Goal: Task Accomplishment & Management: Manage account settings

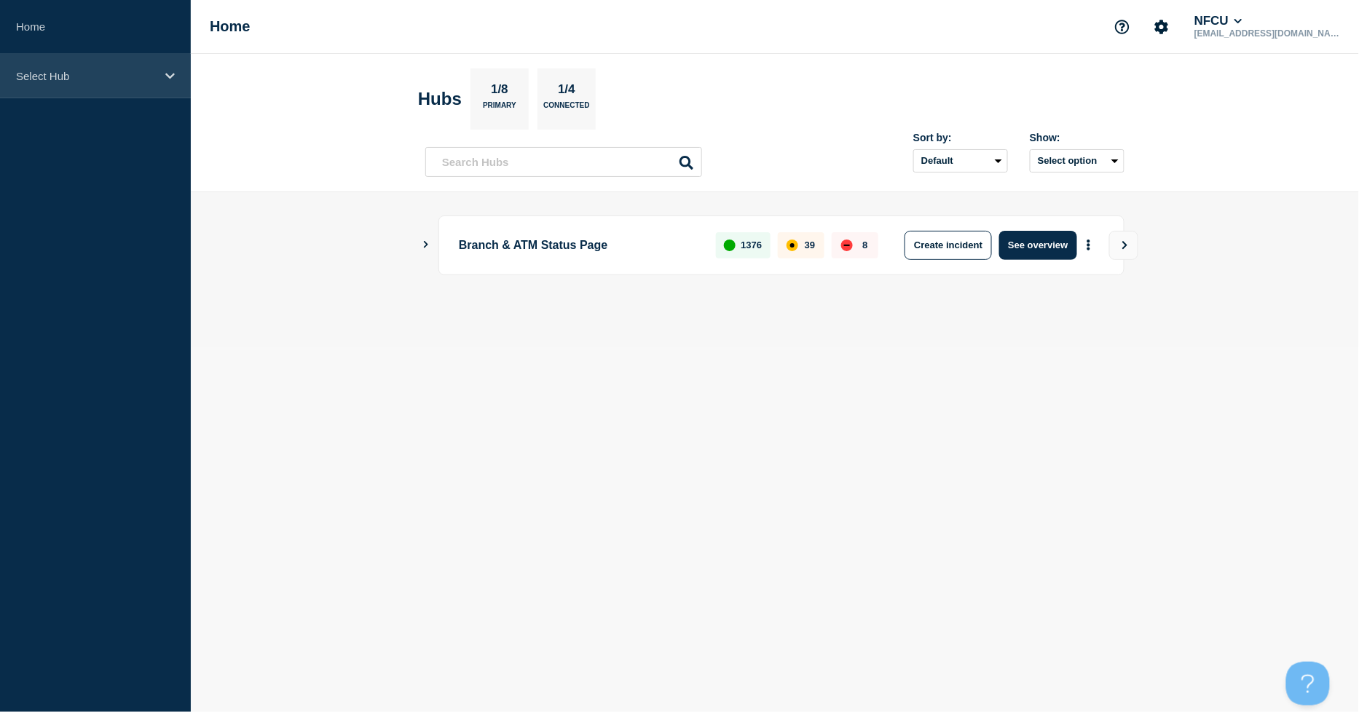
click at [131, 68] on div "Select Hub" at bounding box center [95, 76] width 191 height 44
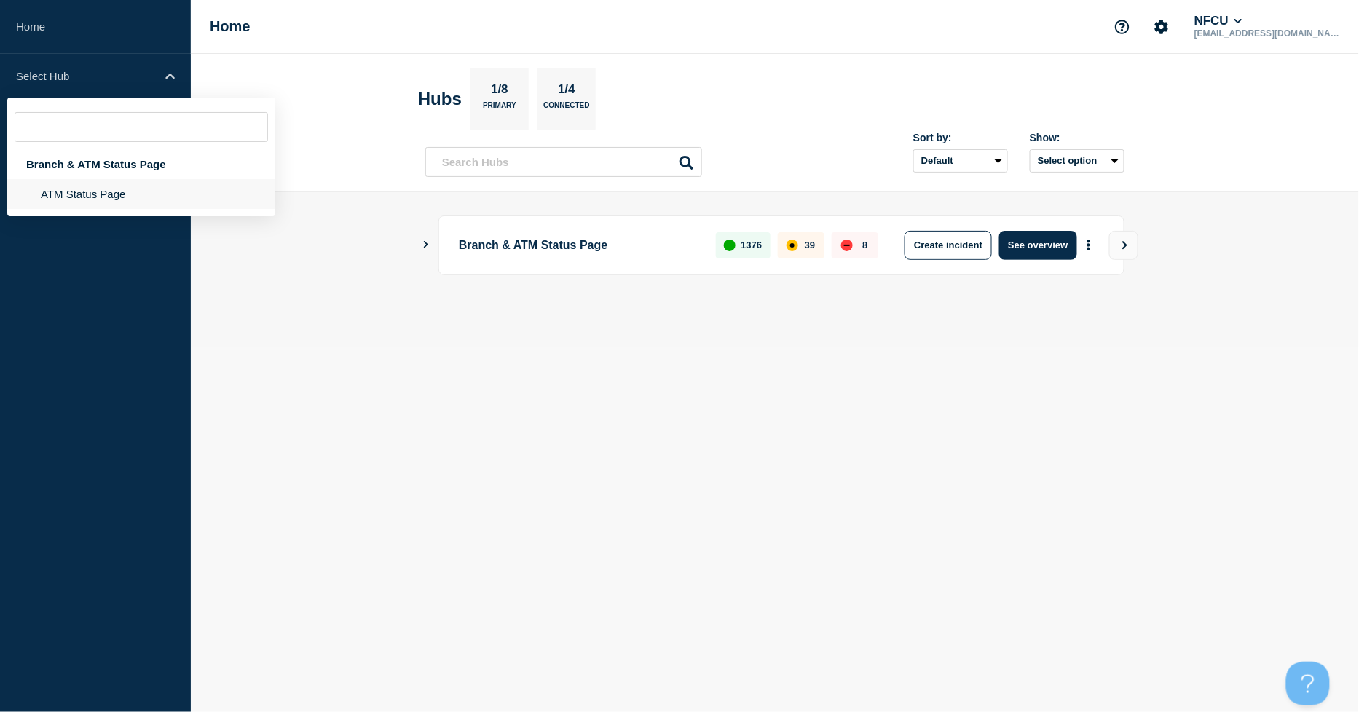
click at [97, 193] on li "ATM Status Page" at bounding box center [141, 194] width 268 height 30
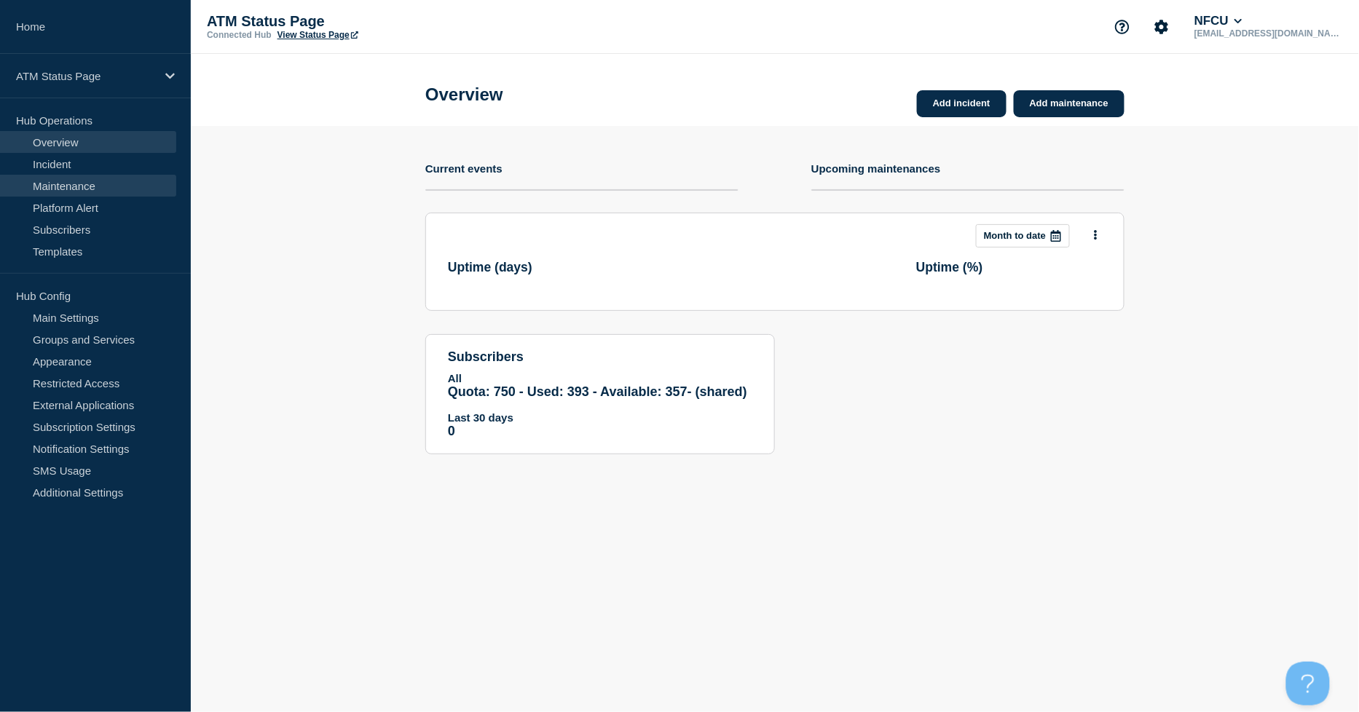
click at [111, 192] on link "Maintenance" at bounding box center [88, 186] width 176 height 22
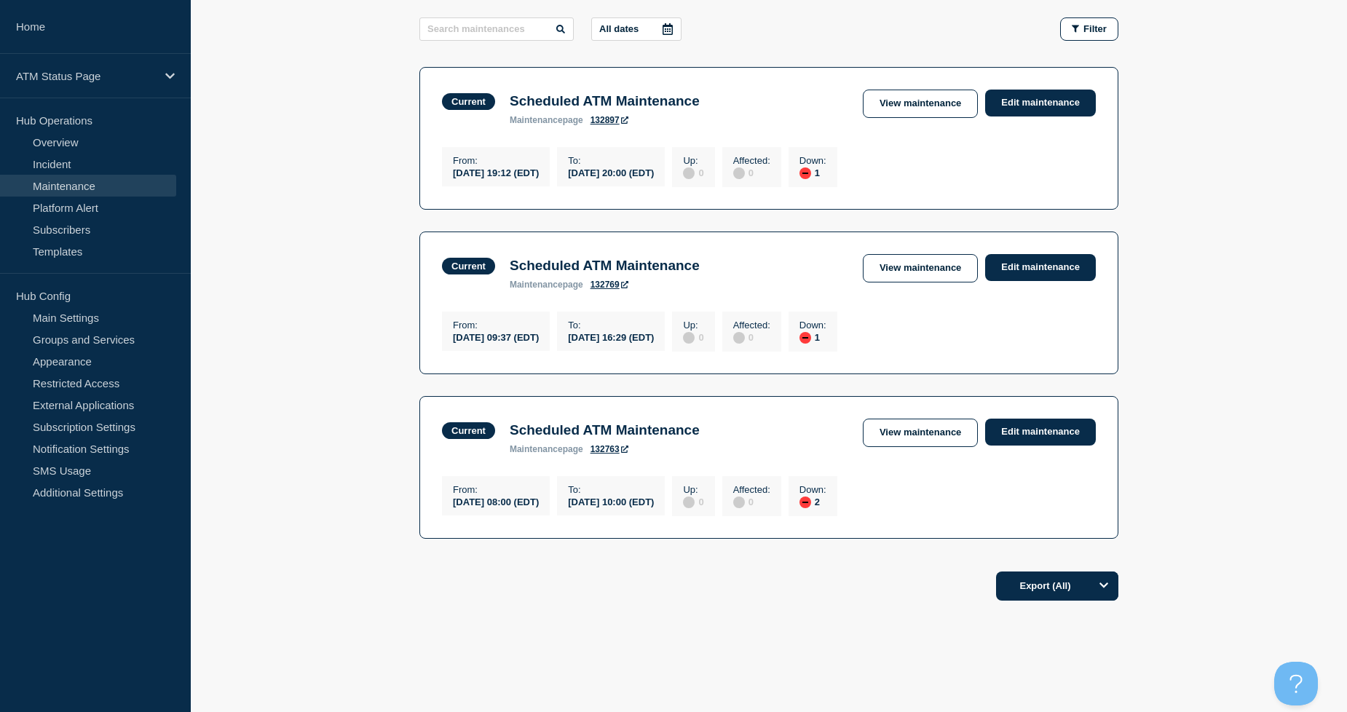
scroll to position [242, 0]
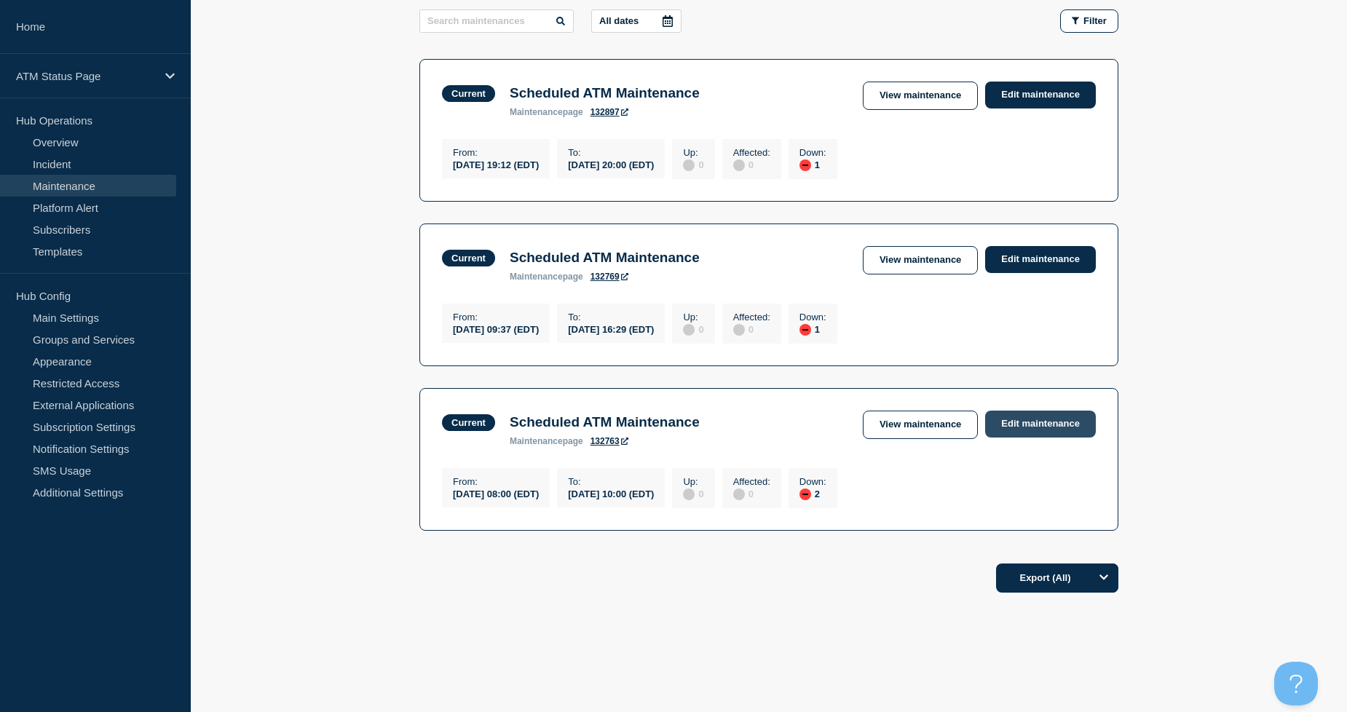
click at [1043, 420] on link "Edit maintenance" at bounding box center [1040, 424] width 111 height 27
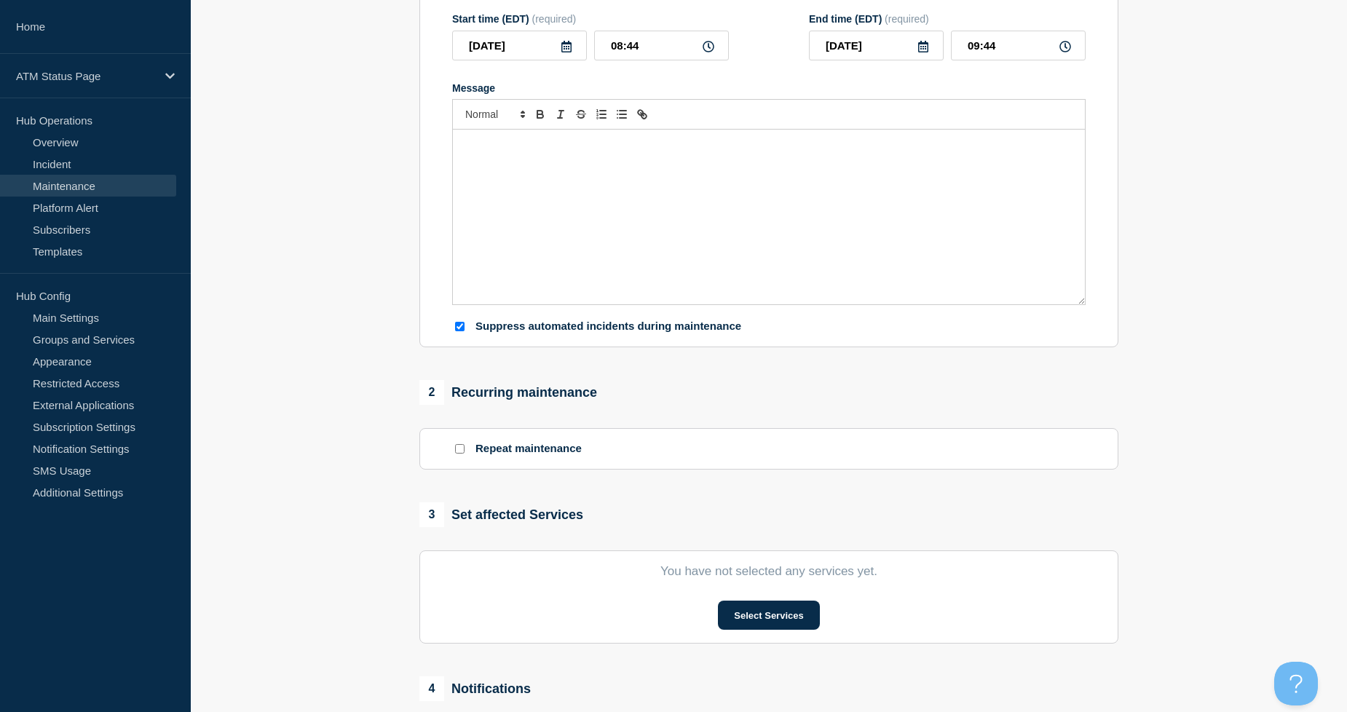
type input "Scheduled ATM Maintenance"
type input "08:00"
type input "10:00"
checkbox input "true"
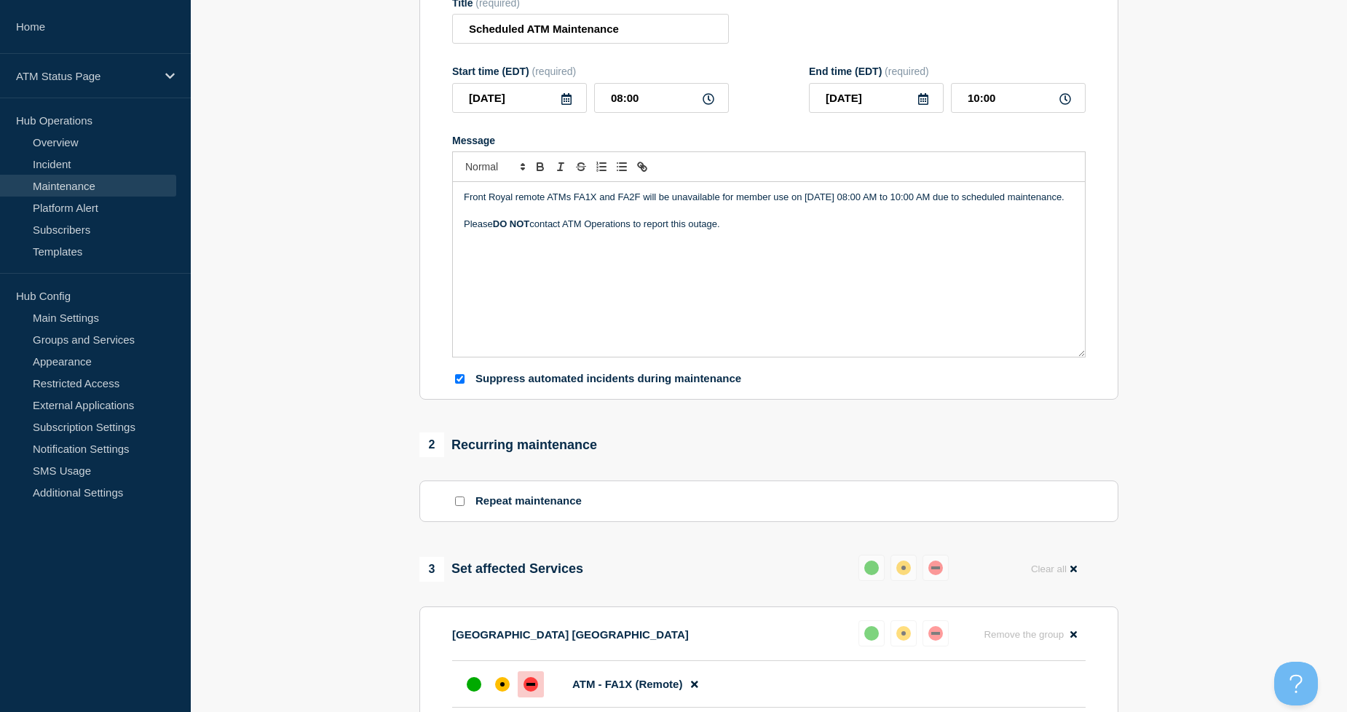
scroll to position [162, 0]
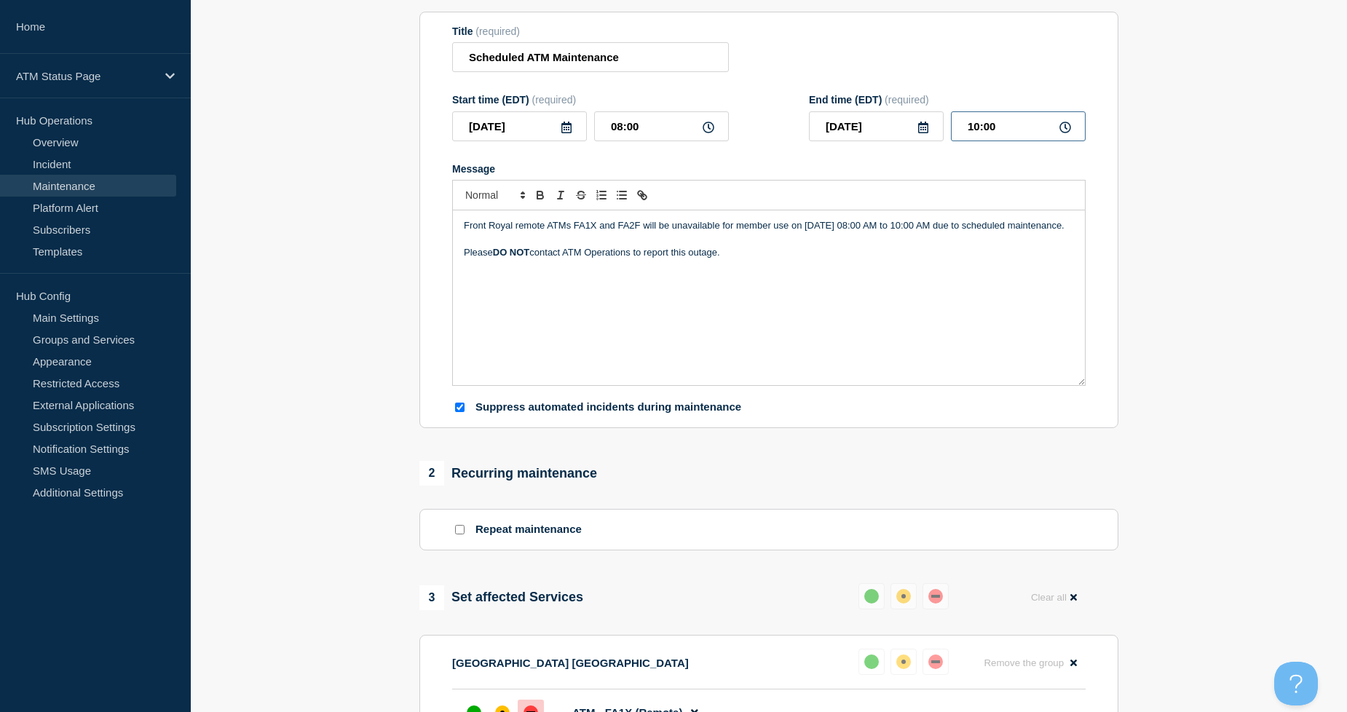
drag, startPoint x: 968, startPoint y: 131, endPoint x: 1046, endPoint y: 131, distance: 77.2
click at [1046, 131] on input "10:00" at bounding box center [1018, 126] width 135 height 30
type input "08:30"
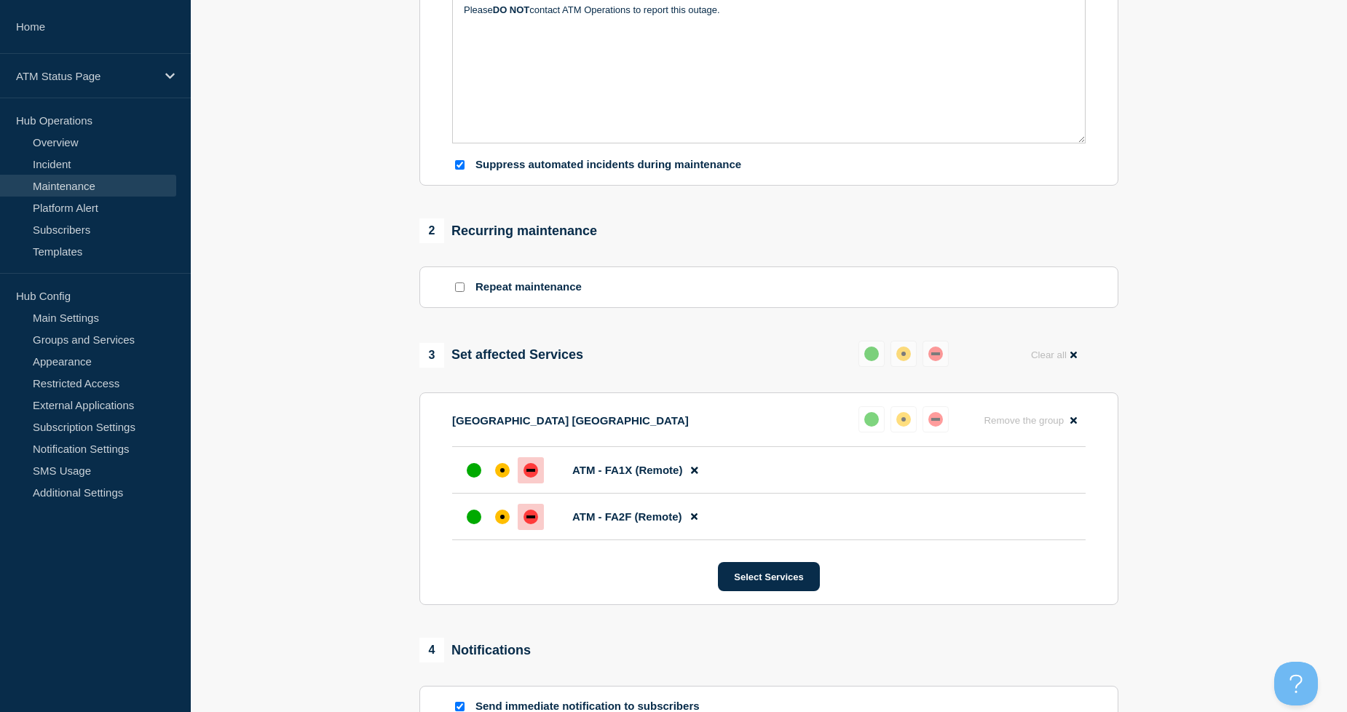
scroll to position [609, 0]
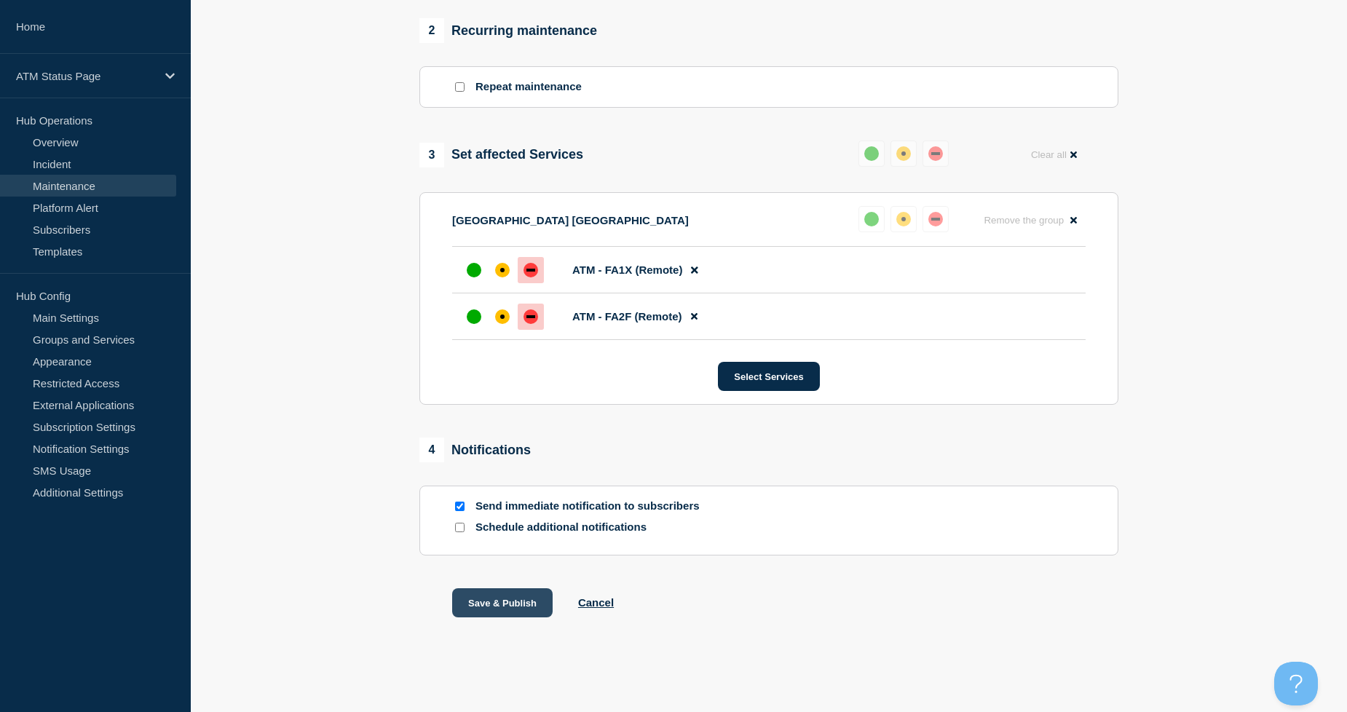
click at [528, 609] on button "Save & Publish" at bounding box center [502, 602] width 100 height 29
